Goal: Transaction & Acquisition: Obtain resource

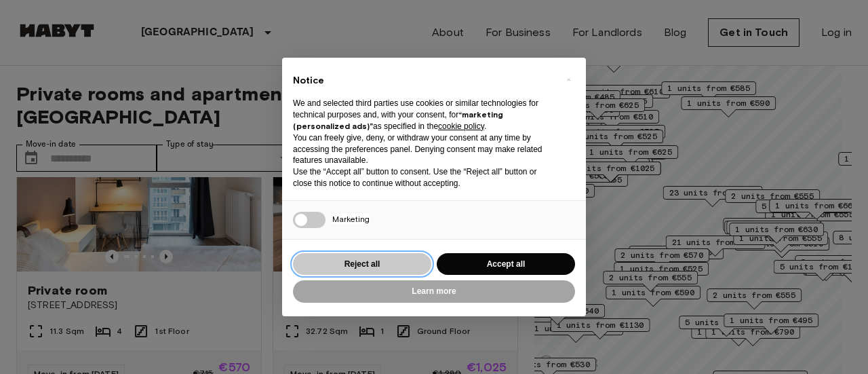
click at [419, 264] on button "Reject all" at bounding box center [362, 264] width 138 height 22
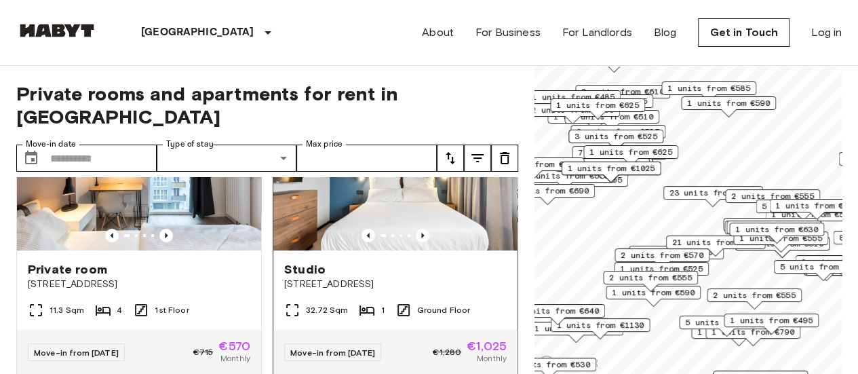
scroll to position [88, 0]
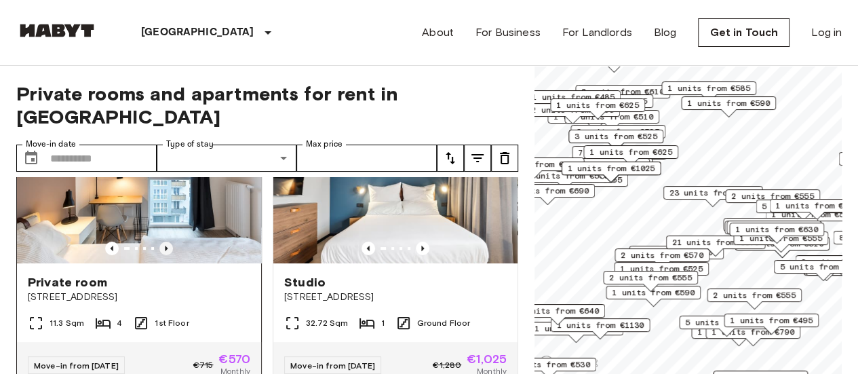
click at [166, 241] on icon "Previous image" at bounding box center [166, 248] width 14 height 14
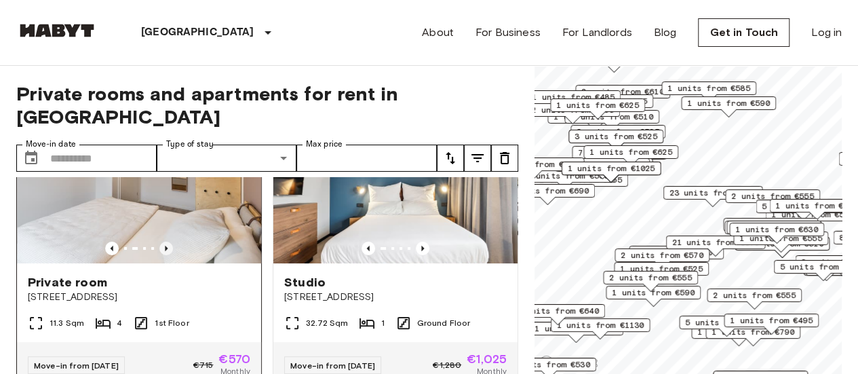
click at [166, 241] on icon "Previous image" at bounding box center [166, 248] width 14 height 14
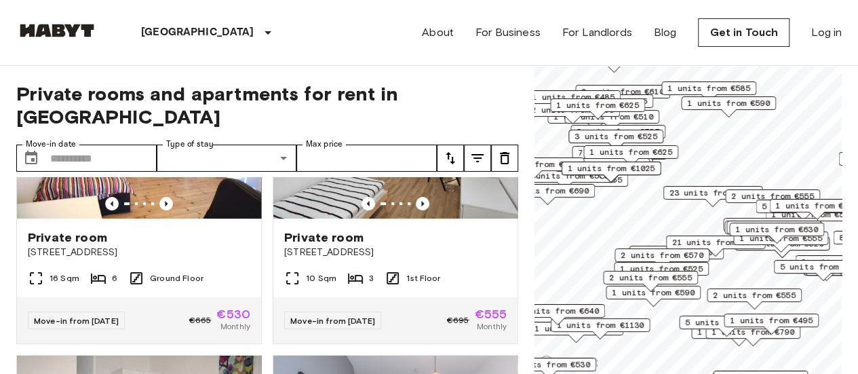
scroll to position [619, 0]
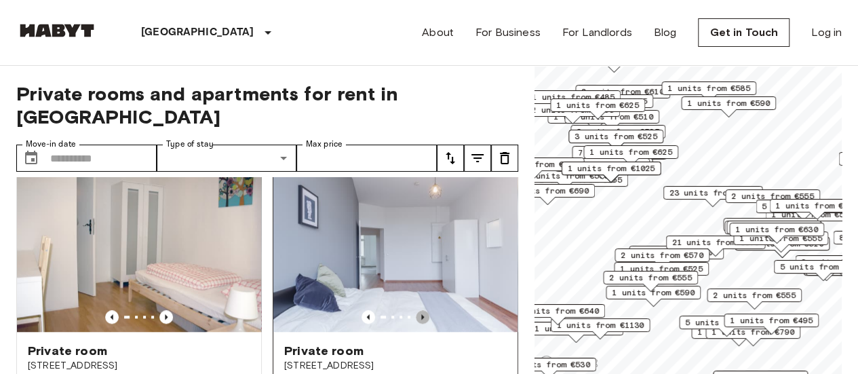
click at [416, 310] on icon "Previous image" at bounding box center [423, 317] width 14 height 14
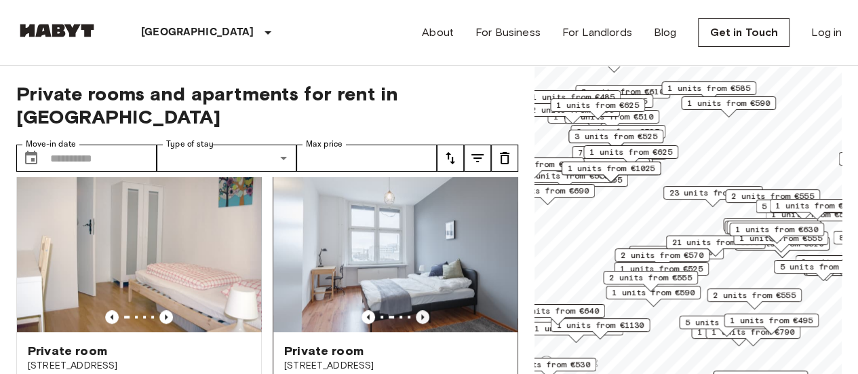
click at [416, 310] on icon "Previous image" at bounding box center [423, 317] width 14 height 14
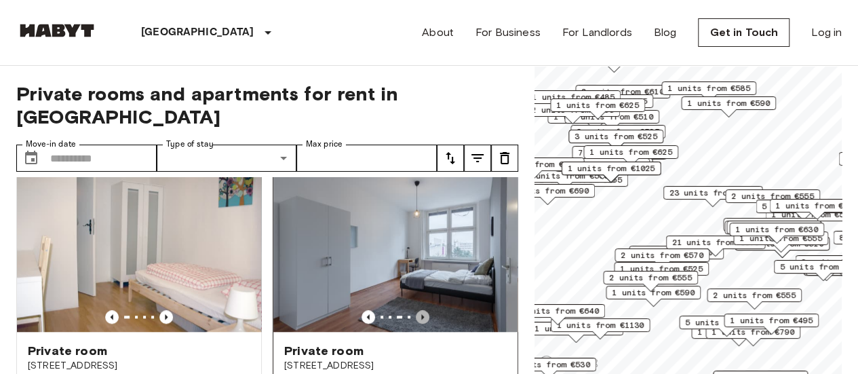
click at [416, 310] on icon "Previous image" at bounding box center [423, 317] width 14 height 14
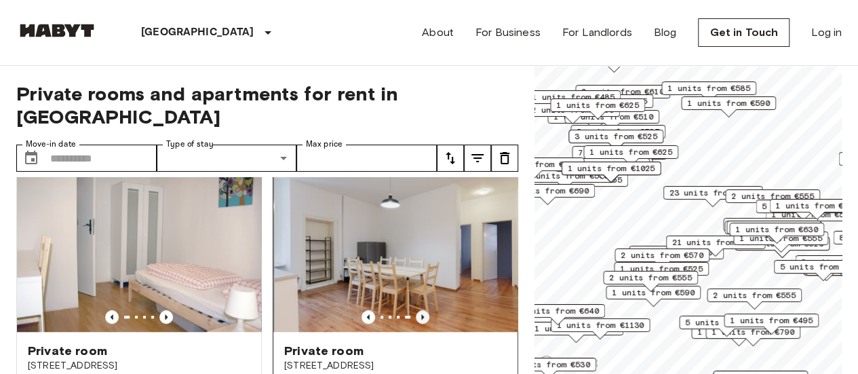
click at [416, 310] on icon "Previous image" at bounding box center [423, 317] width 14 height 14
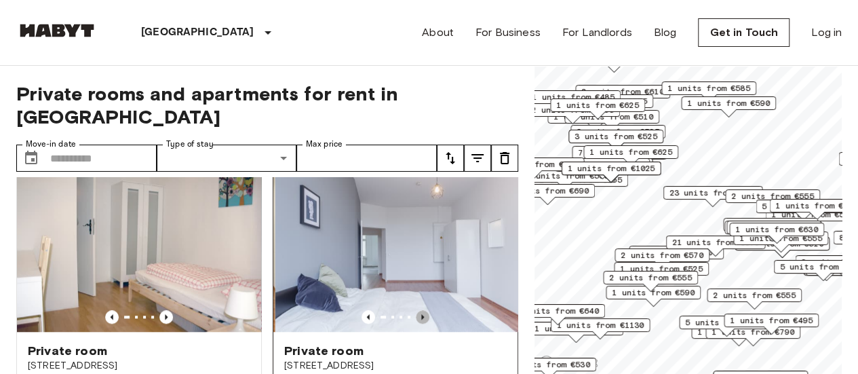
click at [416, 310] on icon "Previous image" at bounding box center [423, 317] width 14 height 14
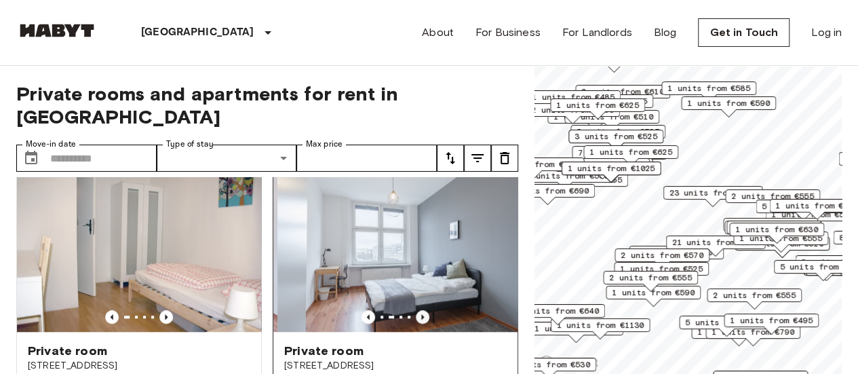
click at [416, 310] on icon "Previous image" at bounding box center [423, 317] width 14 height 14
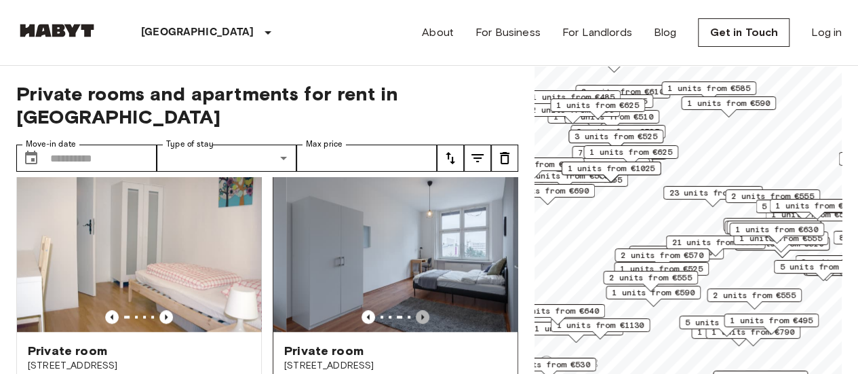
click at [416, 310] on icon "Previous image" at bounding box center [423, 317] width 14 height 14
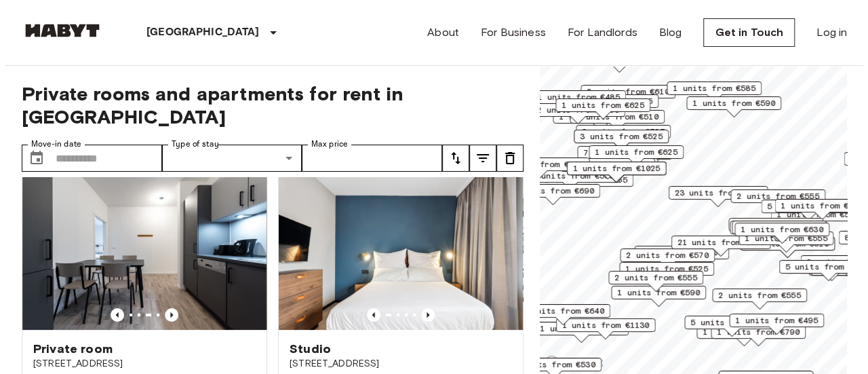
scroll to position [0, 0]
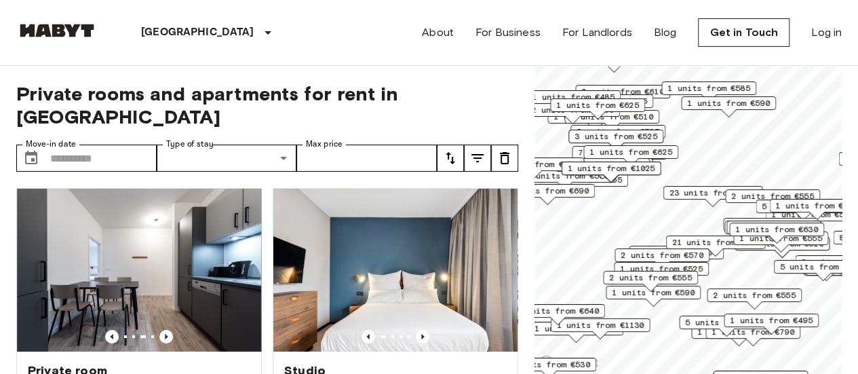
click at [478, 150] on icon "tune" at bounding box center [477, 158] width 16 height 16
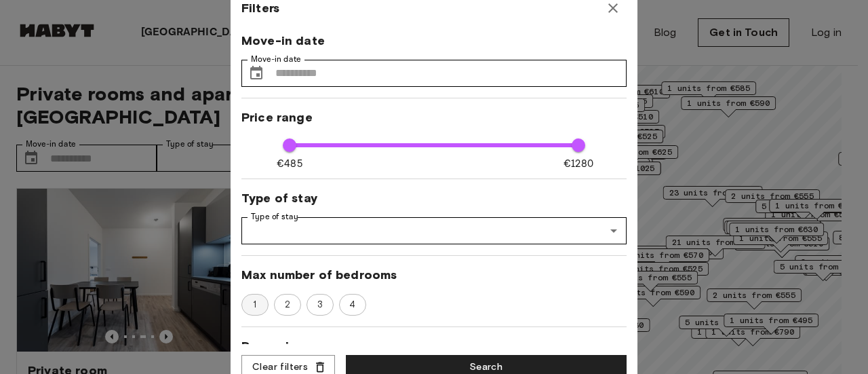
click at [258, 301] on span "1" at bounding box center [255, 305] width 18 height 14
type input "****"
type input "**"
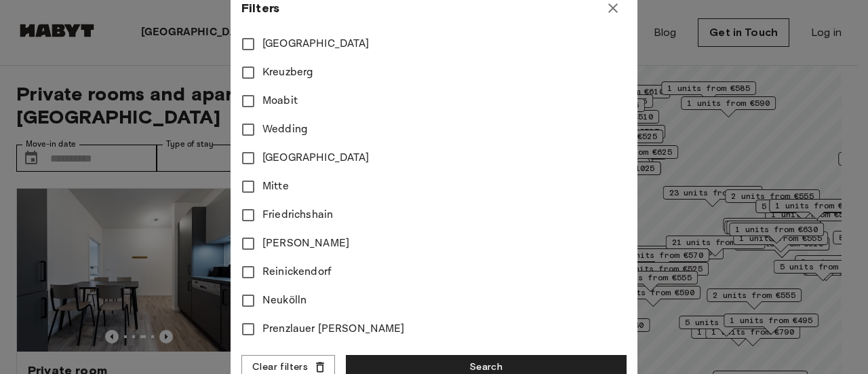
scroll to position [473, 0]
click at [273, 304] on span "Neukölln" at bounding box center [284, 300] width 44 height 16
type input "****"
type input "**"
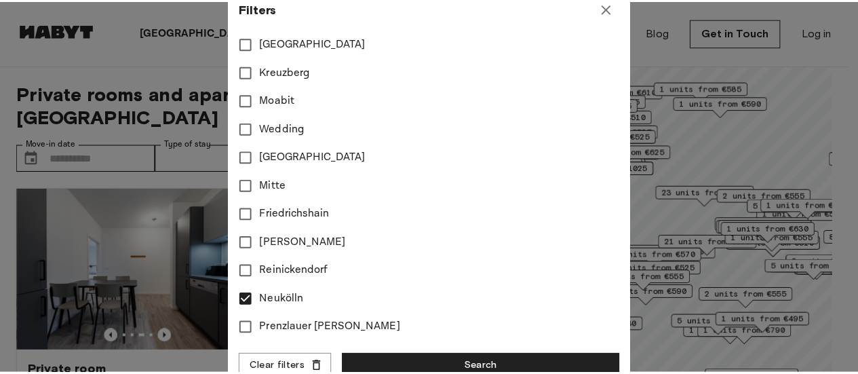
scroll to position [595, 0]
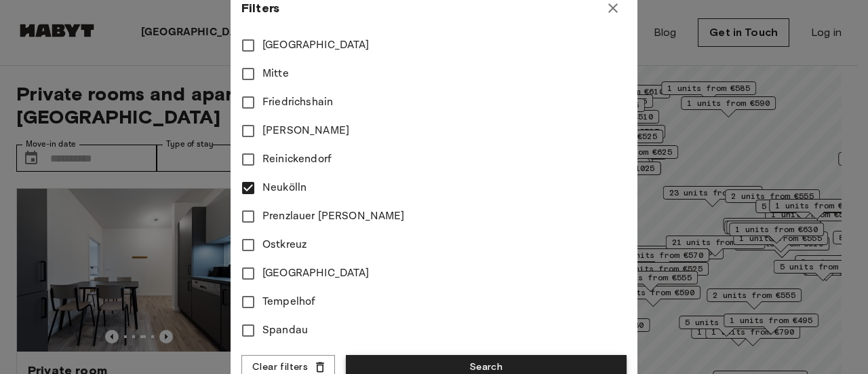
click at [434, 360] on button "Search" at bounding box center [486, 367] width 281 height 25
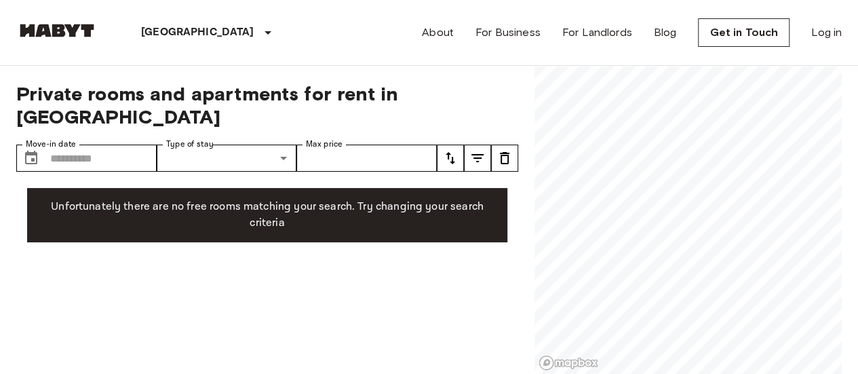
click at [484, 150] on icon "tune" at bounding box center [477, 158] width 16 height 16
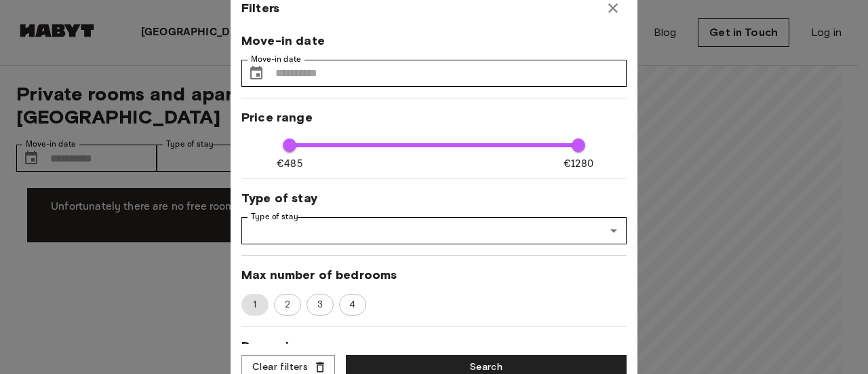
click at [259, 302] on span "1" at bounding box center [255, 305] width 20 height 14
type input "****"
type input "**"
click at [406, 362] on button "Search" at bounding box center [486, 367] width 281 height 25
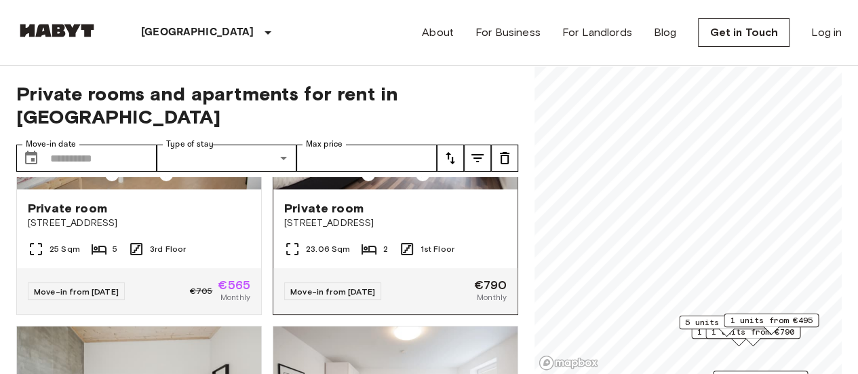
scroll to position [31, 0]
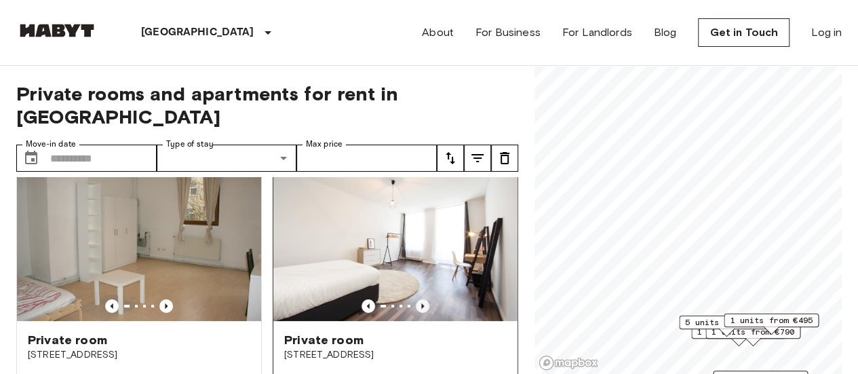
click at [418, 299] on icon "Previous image" at bounding box center [423, 306] width 14 height 14
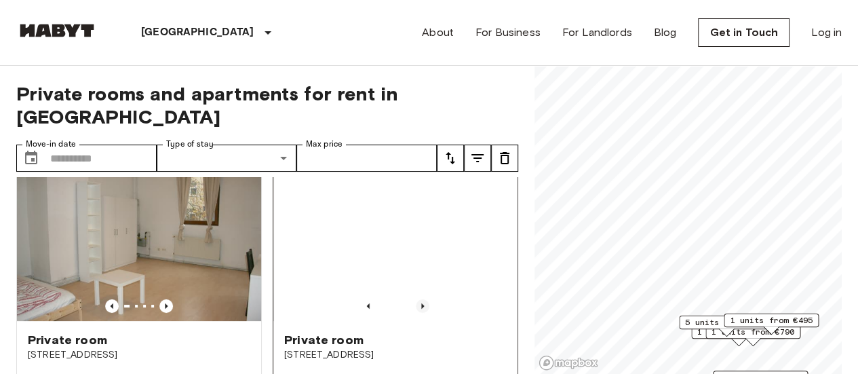
click at [418, 299] on icon "Previous image" at bounding box center [423, 306] width 14 height 14
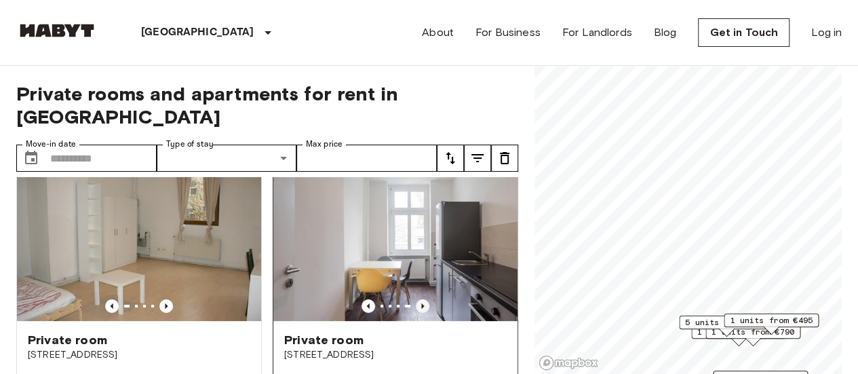
click at [418, 299] on icon "Previous image" at bounding box center [423, 306] width 14 height 14
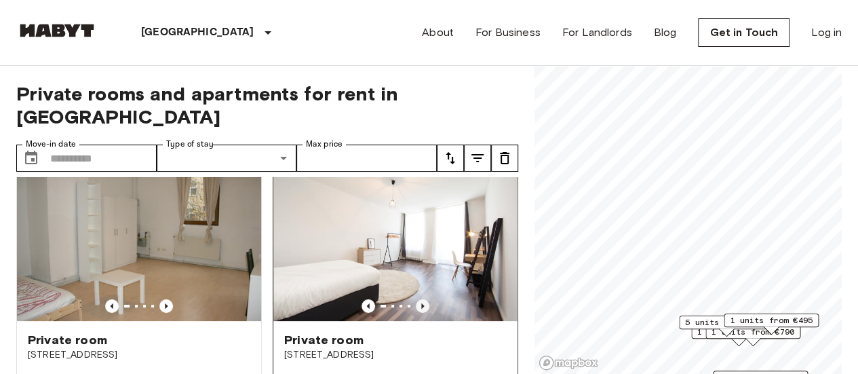
click at [418, 299] on icon "Previous image" at bounding box center [423, 306] width 14 height 14
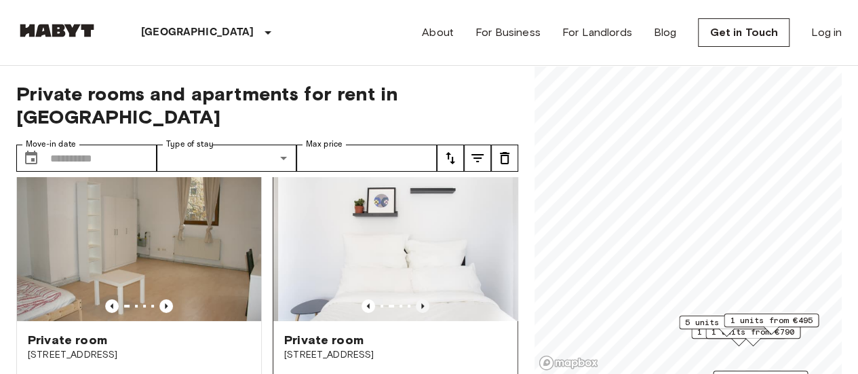
click at [418, 299] on icon "Previous image" at bounding box center [423, 306] width 14 height 14
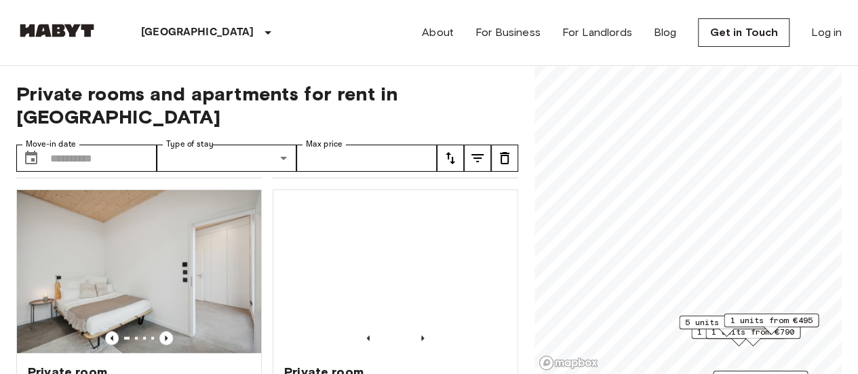
scroll to position [596, 0]
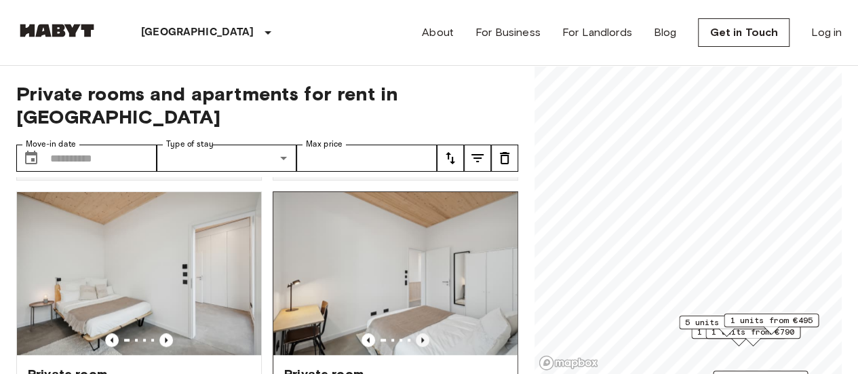
click at [416, 333] on icon "Previous image" at bounding box center [423, 340] width 14 height 14
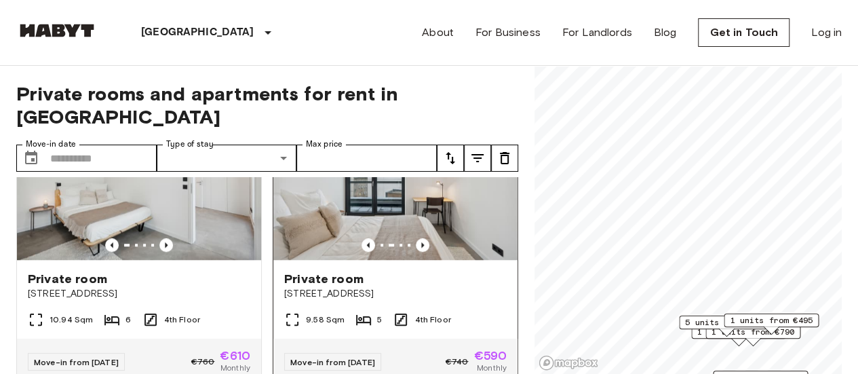
scroll to position [693, 0]
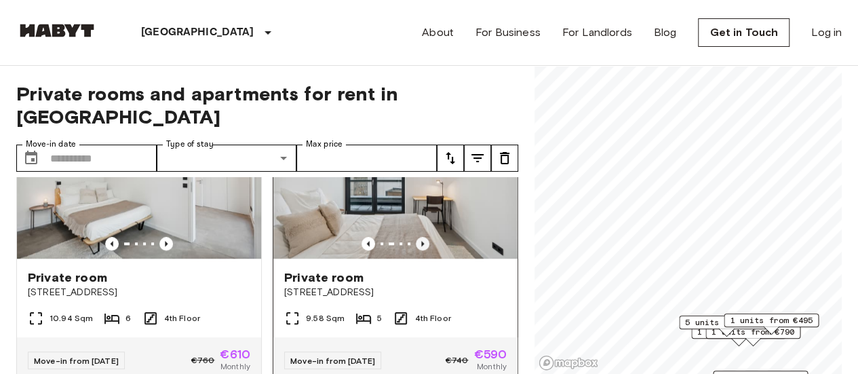
click at [416, 237] on icon "Previous image" at bounding box center [423, 244] width 14 height 14
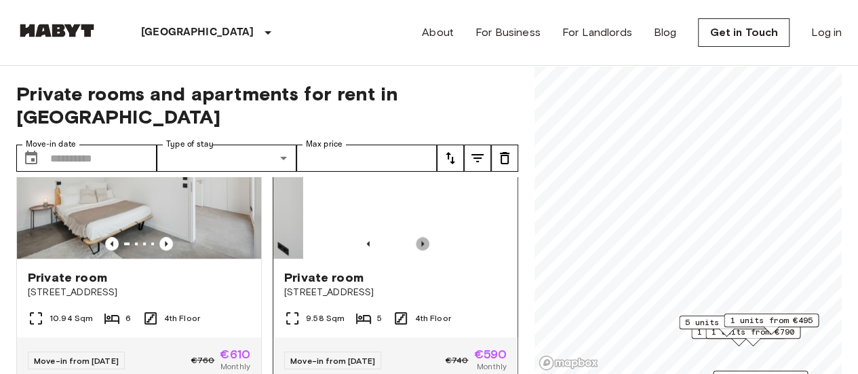
click at [416, 237] on icon "Previous image" at bounding box center [423, 244] width 14 height 14
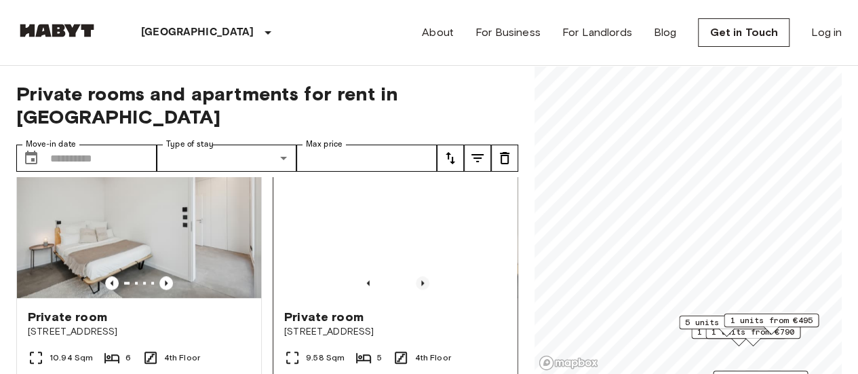
scroll to position [652, 0]
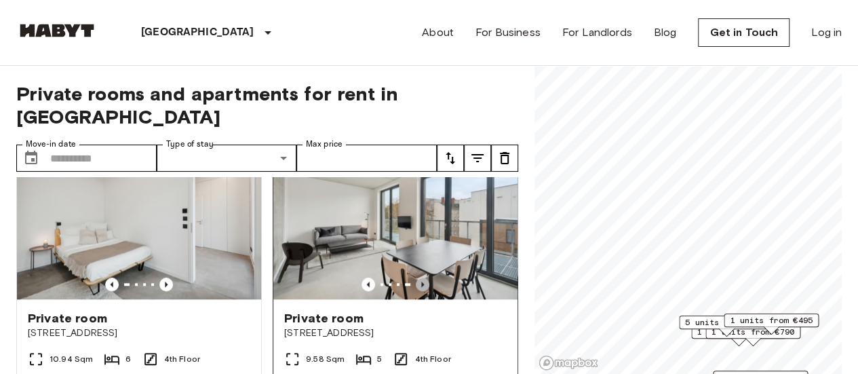
click at [416, 277] on icon "Previous image" at bounding box center [423, 284] width 14 height 14
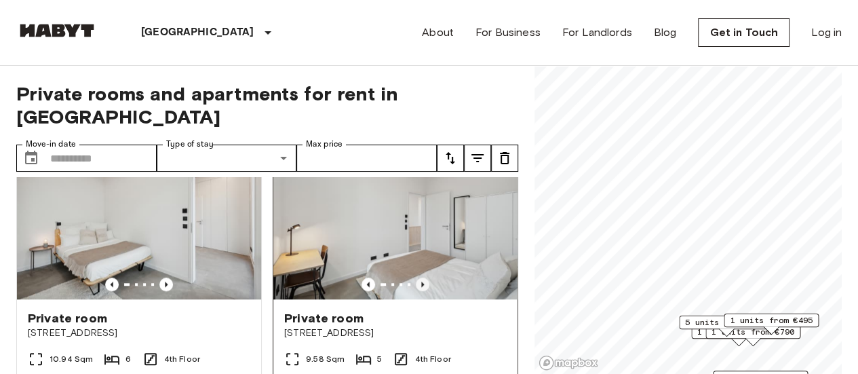
click at [416, 277] on icon "Previous image" at bounding box center [423, 284] width 14 height 14
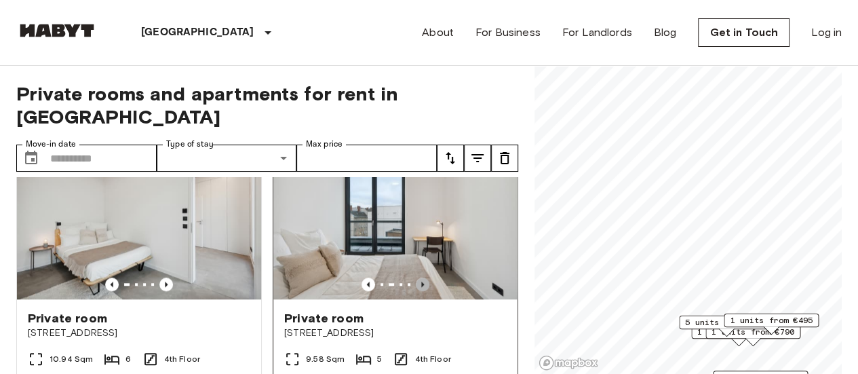
click at [416, 277] on icon "Previous image" at bounding box center [423, 284] width 14 height 14
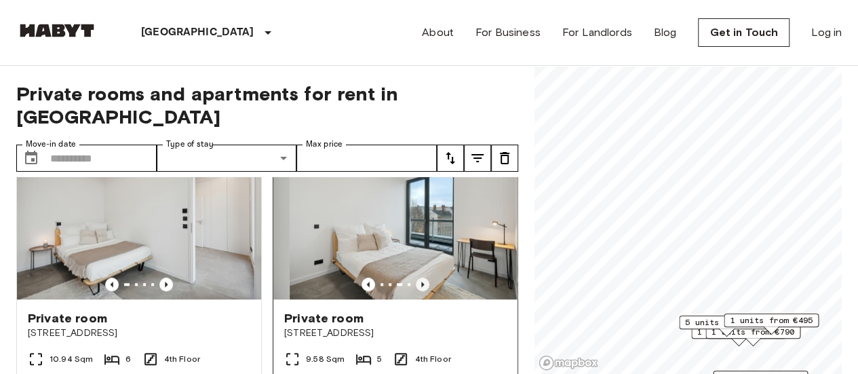
click at [416, 277] on icon "Previous image" at bounding box center [423, 284] width 14 height 14
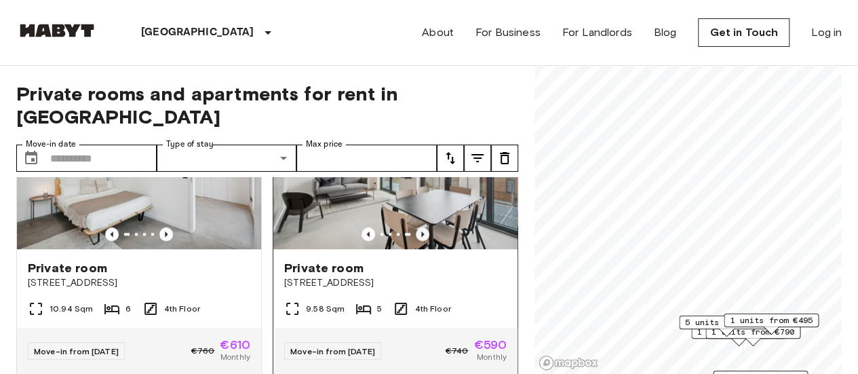
scroll to position [704, 0]
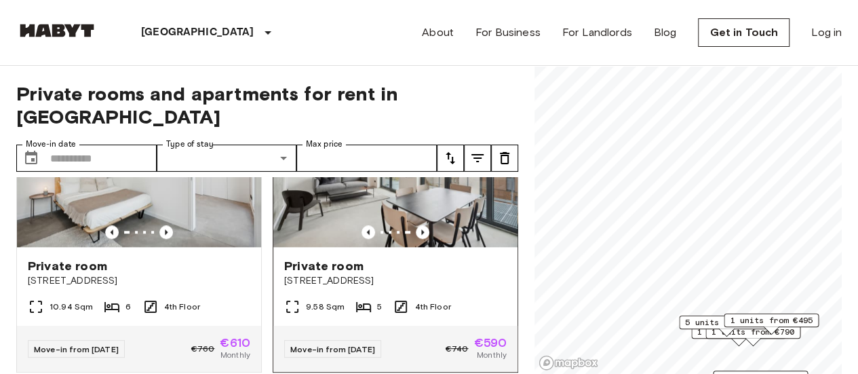
click at [438, 193] on img at bounding box center [395, 165] width 244 height 163
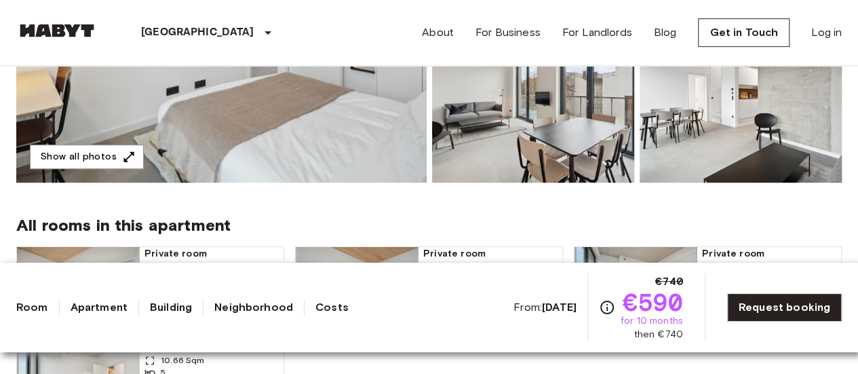
scroll to position [494, 0]
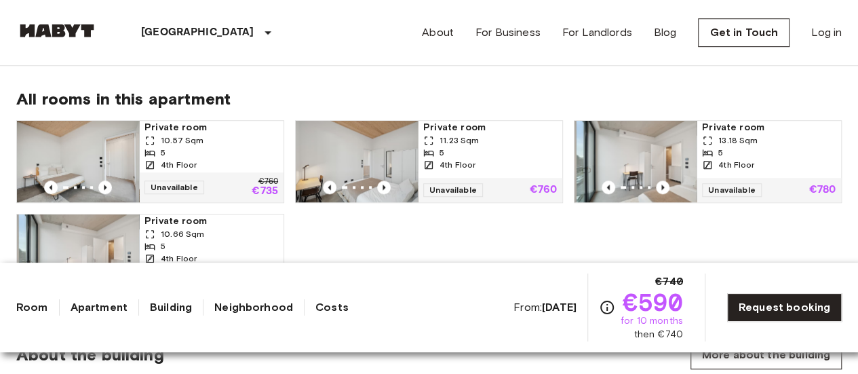
click at [364, 140] on img at bounding box center [357, 161] width 122 height 81
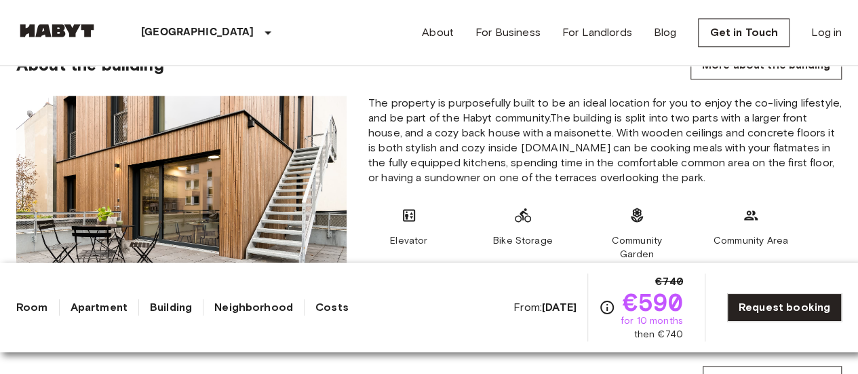
scroll to position [798, 0]
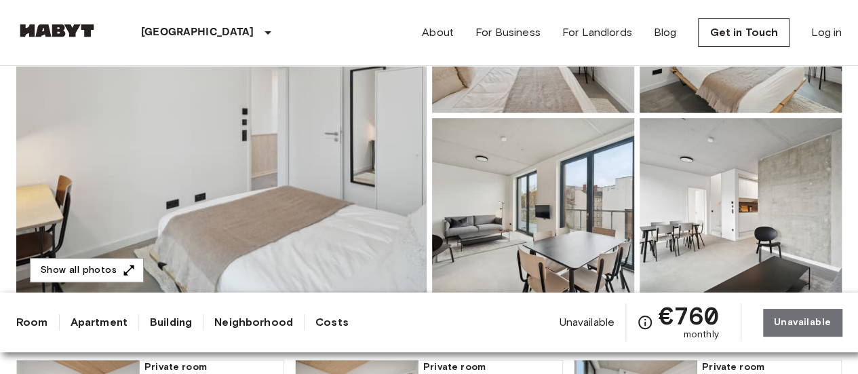
scroll to position [240, 0]
